Goal: Task Accomplishment & Management: Manage account settings

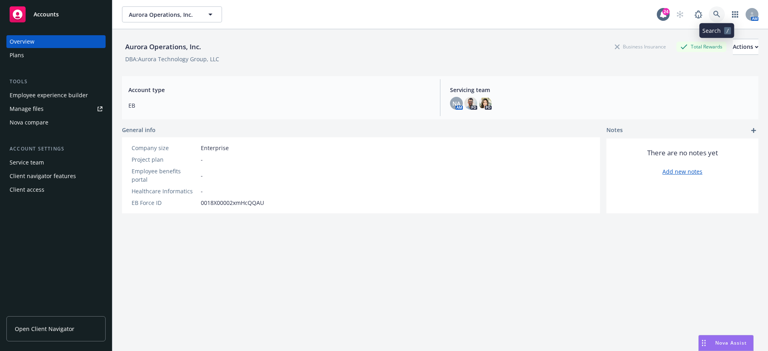
click at [720, 14] on link at bounding box center [716, 14] width 16 height 16
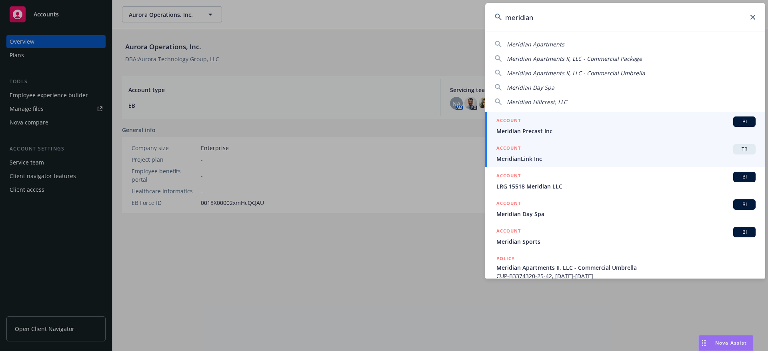
type input "meridian"
click at [615, 152] on div "ACCOUNT TR" at bounding box center [625, 149] width 259 height 10
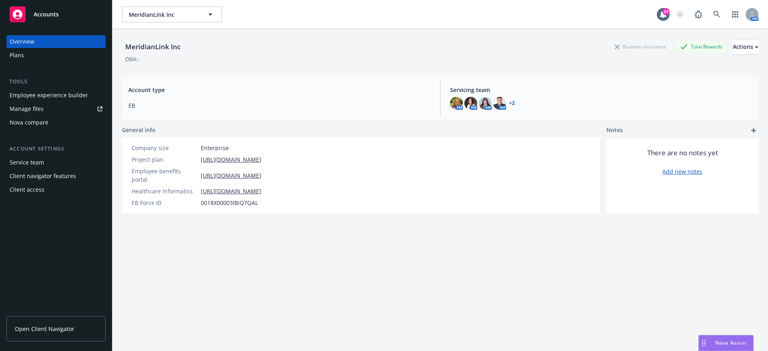
click at [58, 93] on div "Employee experience builder" at bounding box center [49, 95] width 78 height 13
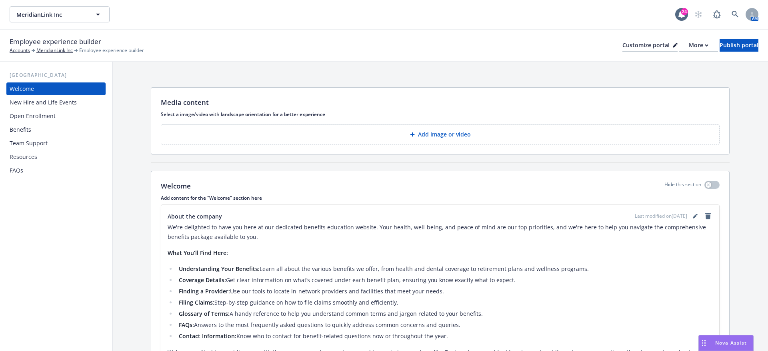
click at [40, 128] on div "Benefits" at bounding box center [56, 129] width 93 height 13
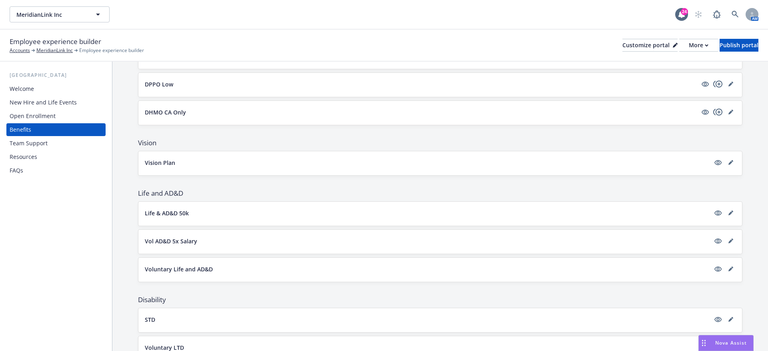
scroll to position [277, 0]
click at [726, 162] on div at bounding box center [724, 162] width 22 height 10
click at [732, 159] on icon "editPencil" at bounding box center [730, 161] width 5 height 5
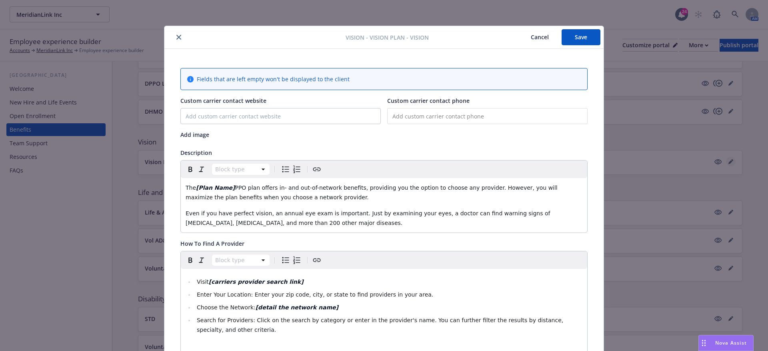
scroll to position [24, 0]
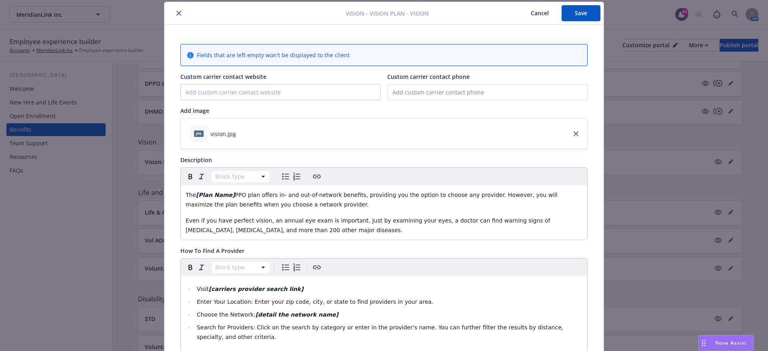
click at [533, 12] on button "Cancel" at bounding box center [540, 13] width 44 height 16
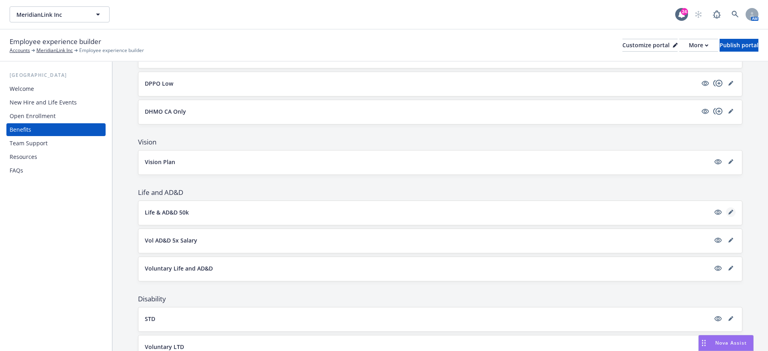
click at [731, 210] on icon "editPencil" at bounding box center [730, 212] width 5 height 5
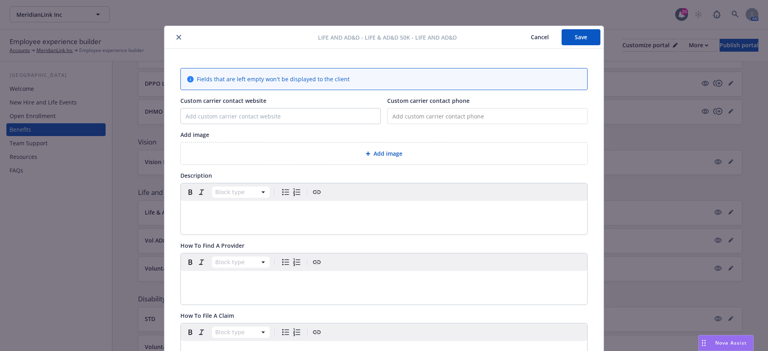
scroll to position [24, 0]
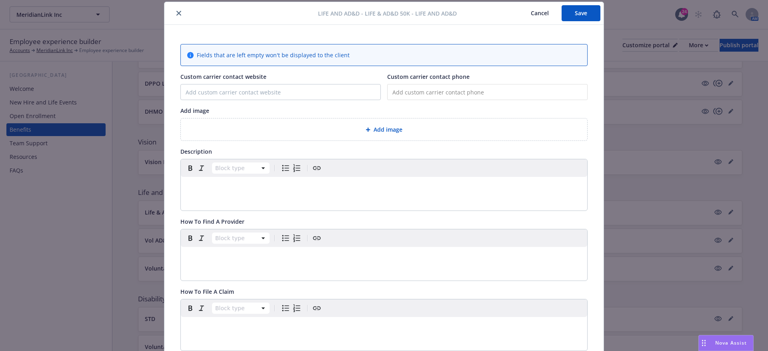
click at [392, 134] on div "Add image" at bounding box center [384, 129] width 406 height 22
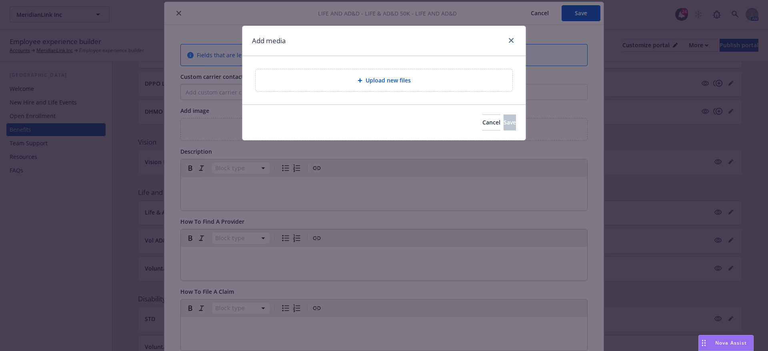
click at [379, 106] on div "Cancel Save" at bounding box center [383, 122] width 283 height 36
click at [369, 87] on div "Upload new files" at bounding box center [383, 80] width 257 height 22
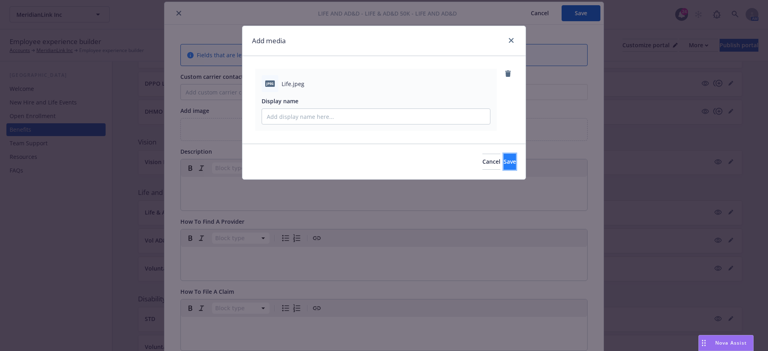
click at [503, 158] on span "Save" at bounding box center [509, 162] width 12 height 8
